Goal: Transaction & Acquisition: Purchase product/service

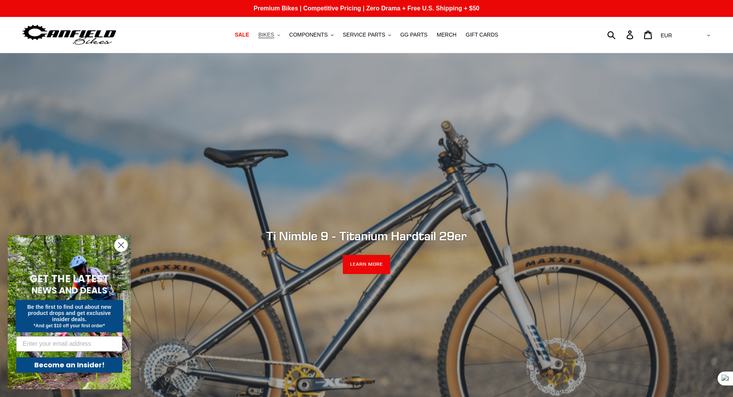
click at [284, 36] on button "BIKES .cls-1{fill:#231f20}" at bounding box center [268, 35] width 29 height 10
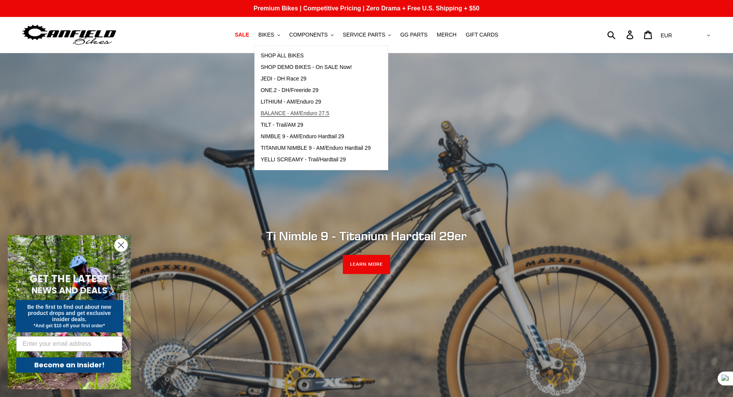
click at [308, 114] on span "BALANCE - AM/Enduro 27.5" at bounding box center [295, 113] width 69 height 7
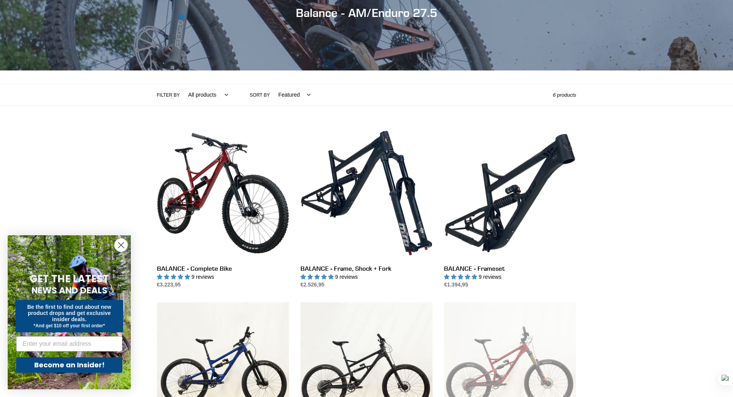
scroll to position [115, 0]
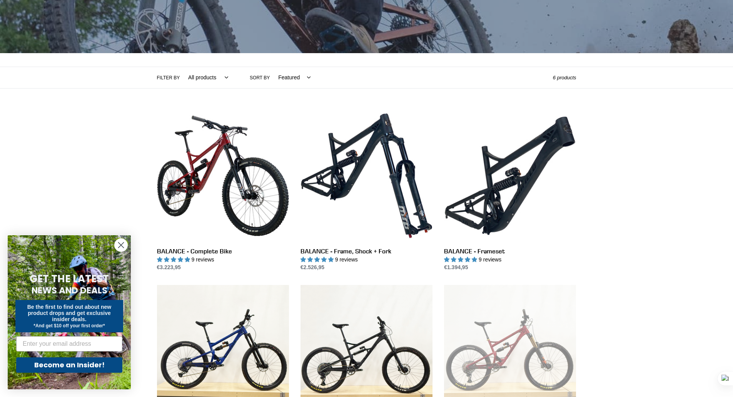
click at [115, 238] on icon "Close dialog" at bounding box center [120, 244] width 13 height 13
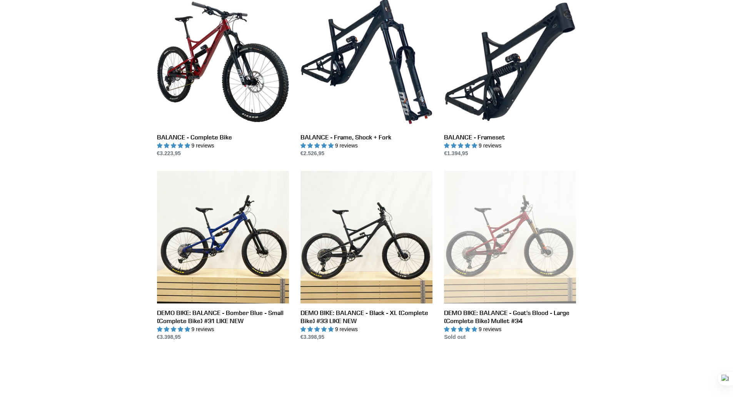
scroll to position [231, 0]
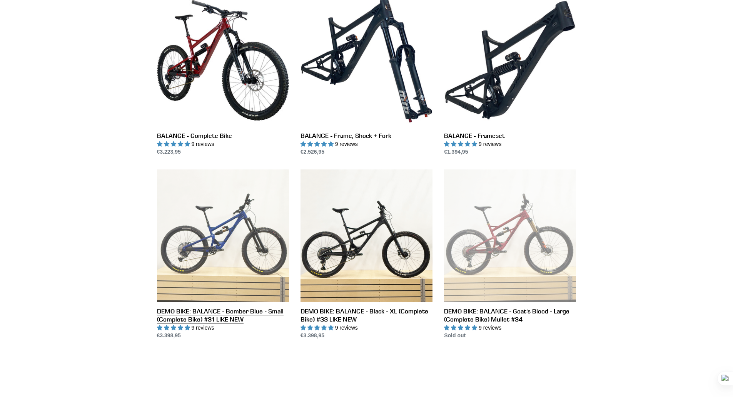
click at [227, 256] on link "DEMO BIKE: BALANCE - Bomber Blue - Small (Complete Bike) #31 LIKE NEW" at bounding box center [223, 254] width 132 height 170
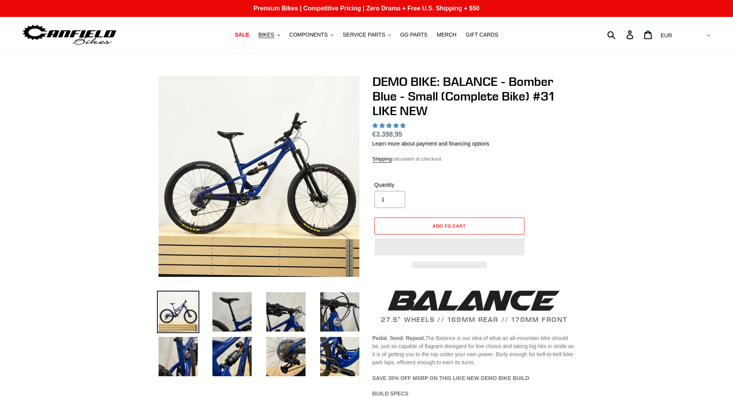
select select "highest-rating"
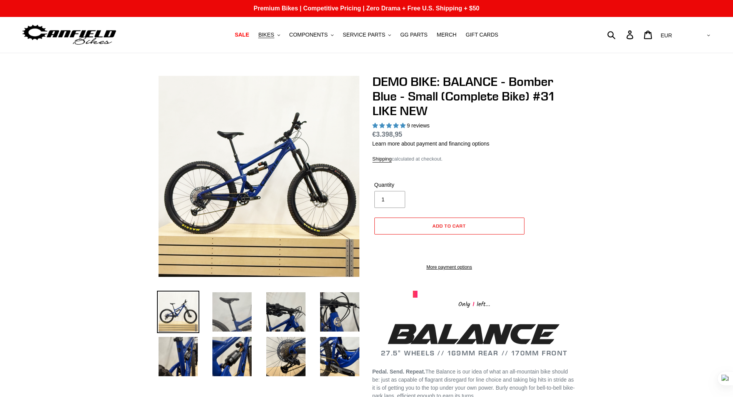
click at [230, 300] on img at bounding box center [232, 312] width 42 height 42
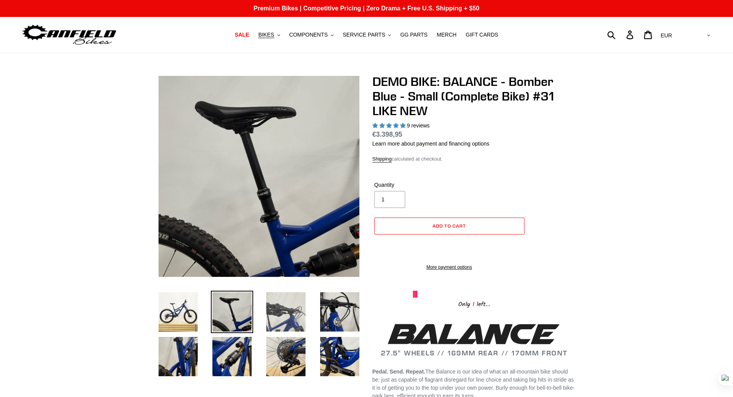
click at [277, 305] on img at bounding box center [286, 312] width 42 height 42
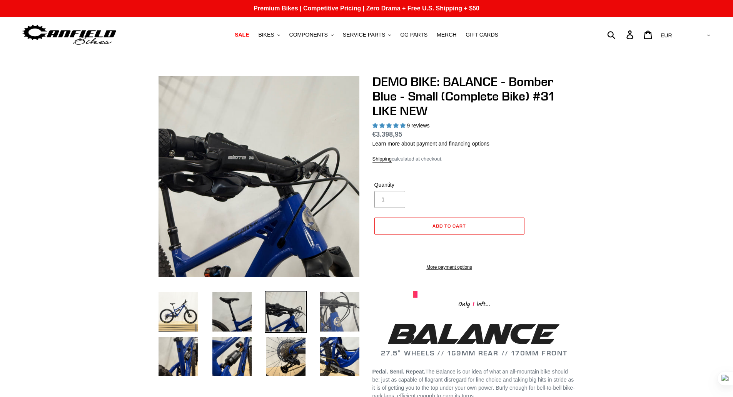
click at [346, 311] on img at bounding box center [340, 312] width 42 height 42
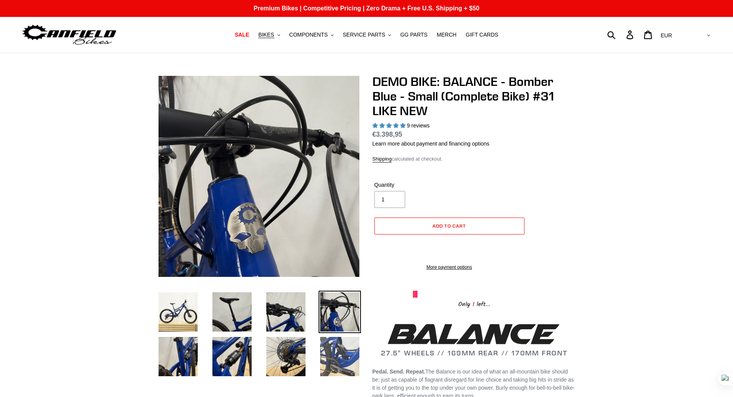
click at [338, 353] on img at bounding box center [340, 356] width 42 height 42
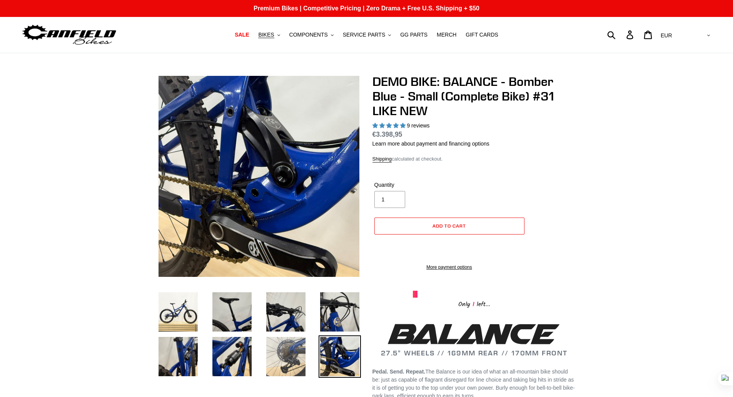
click at [291, 347] on img at bounding box center [286, 356] width 42 height 42
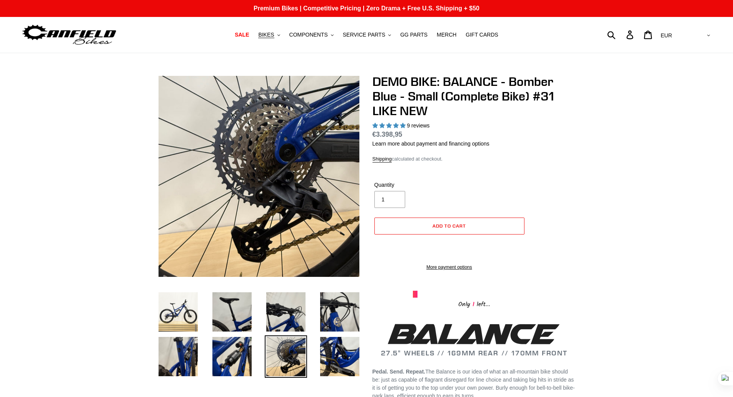
click at [258, 352] on li at bounding box center [280, 358] width 54 height 45
click at [192, 348] on img at bounding box center [178, 356] width 42 height 42
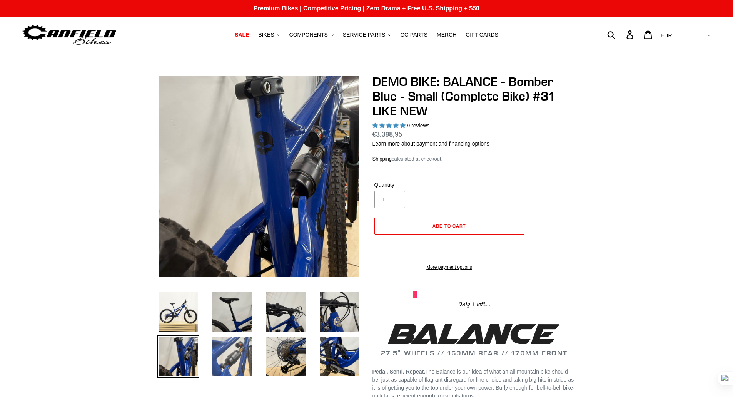
click at [233, 355] on img at bounding box center [232, 356] width 42 height 42
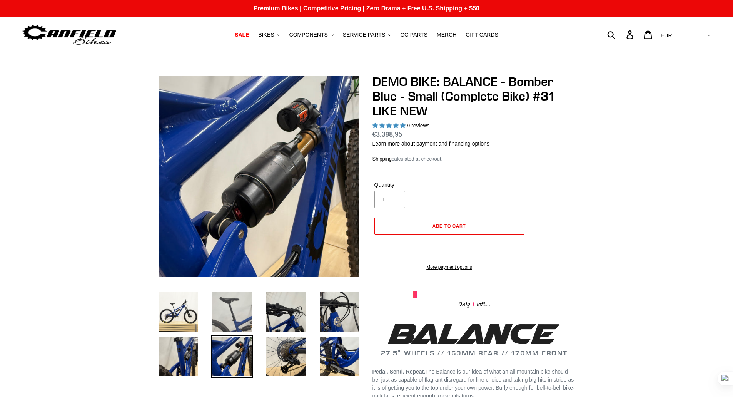
click at [238, 318] on img at bounding box center [232, 312] width 42 height 42
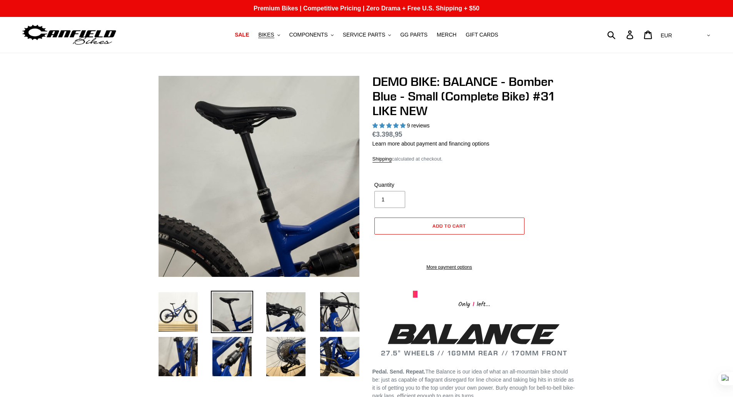
click at [201, 311] on li at bounding box center [226, 313] width 54 height 45
click at [188, 307] on img at bounding box center [178, 312] width 42 height 42
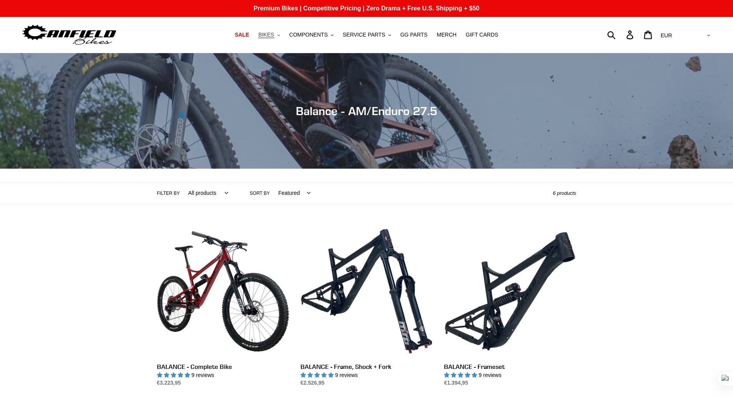
click at [284, 32] on button "BIKES .cls-1{fill:#231f20}" at bounding box center [268, 35] width 29 height 10
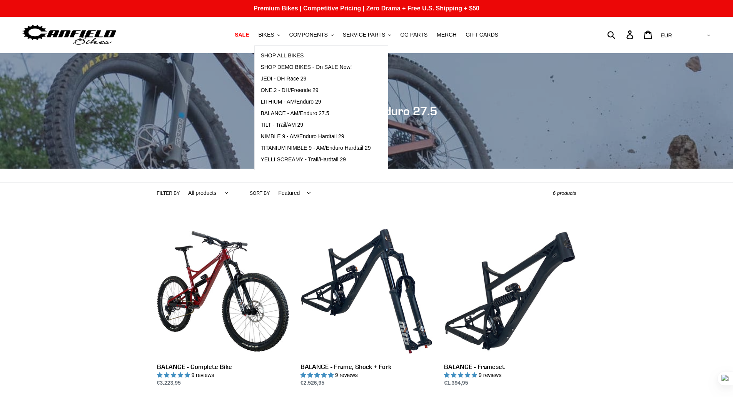
click at [56, 295] on div "Collection: Balance - AM/Enduro 27.5 Filter by All products 275 balance BFCM23 …" at bounding box center [366, 312] width 733 height 518
